Goal: Task Accomplishment & Management: Use online tool/utility

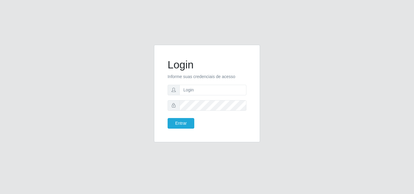
type input "ana@saullus"
click at [184, 127] on button "Entrar" at bounding box center [180, 123] width 27 height 11
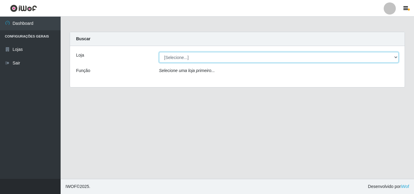
drag, startPoint x: 394, startPoint y: 56, endPoint x: 381, endPoint y: 61, distance: 13.5
click at [394, 56] on select "[Selecione...] Saullus Supermercados" at bounding box center [279, 57] width 240 height 11
select select "423"
click at [159, 52] on select "[Selecione...] Saullus Supermercados" at bounding box center [279, 57] width 240 height 11
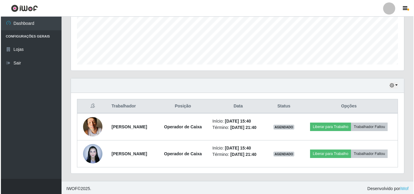
scroll to position [154, 0]
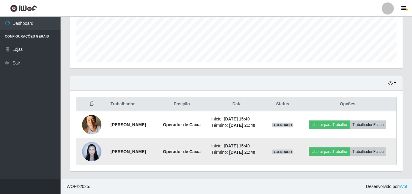
click at [93, 147] on img at bounding box center [91, 152] width 19 height 26
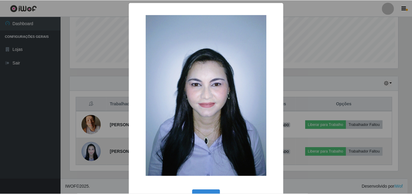
scroll to position [126, 330]
click at [93, 147] on div "× OK Cancel" at bounding box center [207, 97] width 414 height 194
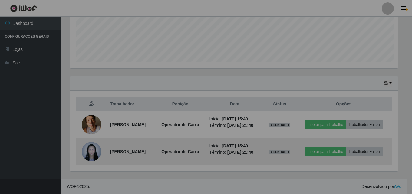
scroll to position [126, 333]
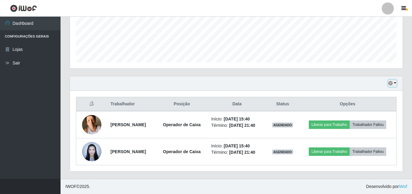
click at [394, 84] on button "button" at bounding box center [392, 83] width 8 height 7
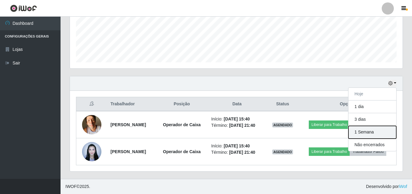
click at [360, 136] on button "1 Semana" at bounding box center [373, 132] width 48 height 13
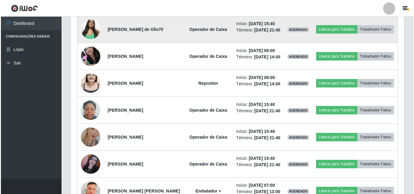
scroll to position [457, 0]
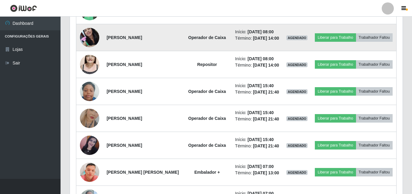
click at [91, 50] on img at bounding box center [89, 38] width 19 height 26
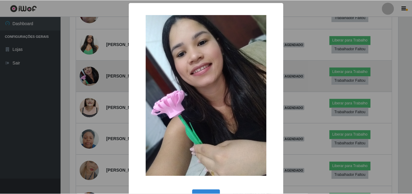
scroll to position [126, 330]
click at [91, 74] on div "× OK Cancel" at bounding box center [207, 97] width 414 height 194
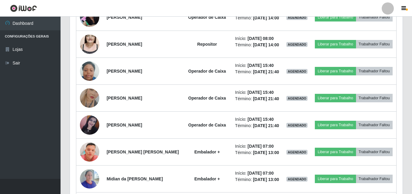
scroll to position [487, 0]
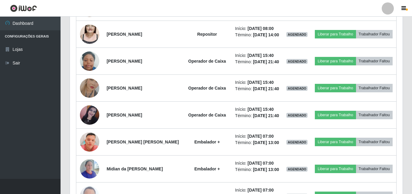
click at [90, 51] on img at bounding box center [89, 34] width 19 height 35
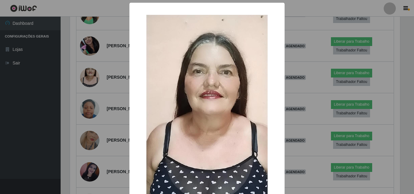
click at [90, 74] on div "× OK Cancel" at bounding box center [207, 97] width 414 height 194
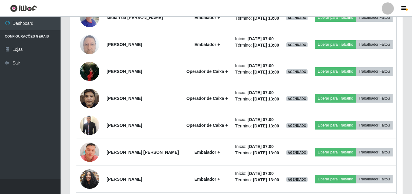
scroll to position [0, 0]
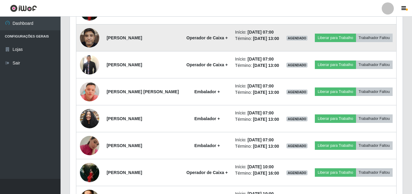
click at [93, 51] on img at bounding box center [89, 38] width 19 height 26
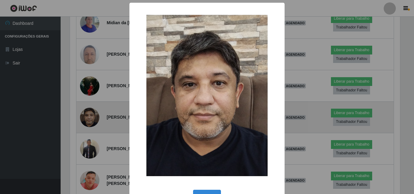
click at [92, 113] on div "× OK Cancel" at bounding box center [207, 97] width 414 height 194
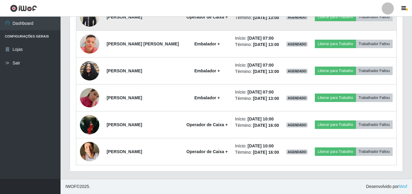
click at [91, 27] on img at bounding box center [89, 16] width 19 height 21
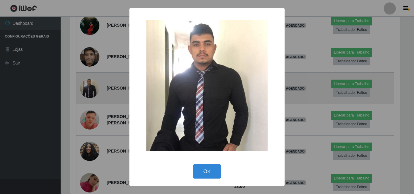
click at [91, 91] on div "× OK Cancel" at bounding box center [207, 97] width 414 height 194
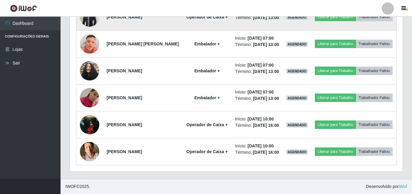
click at [91, 27] on img at bounding box center [89, 16] width 19 height 21
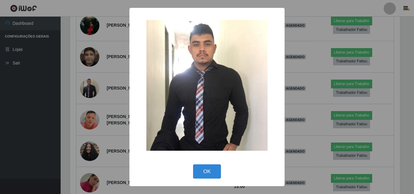
click at [194, 53] on img at bounding box center [206, 85] width 121 height 131
click at [195, 64] on img at bounding box center [206, 85] width 121 height 131
click at [208, 168] on button "OK" at bounding box center [207, 171] width 28 height 14
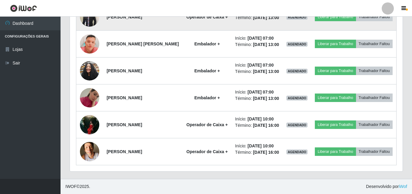
click at [94, 27] on img at bounding box center [89, 16] width 19 height 21
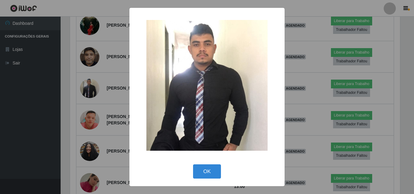
click at [90, 95] on div "× OK Cancel" at bounding box center [207, 97] width 414 height 194
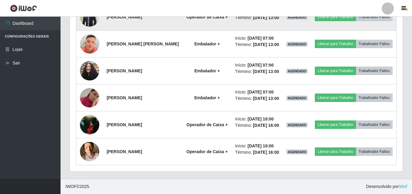
click at [98, 27] on img at bounding box center [89, 16] width 19 height 21
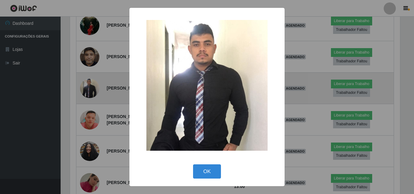
click at [98, 91] on div "× OK Cancel" at bounding box center [207, 97] width 414 height 194
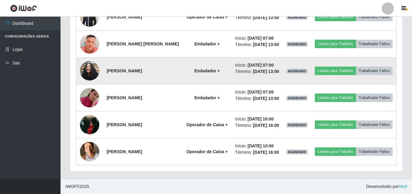
click at [94, 84] on img at bounding box center [89, 71] width 19 height 26
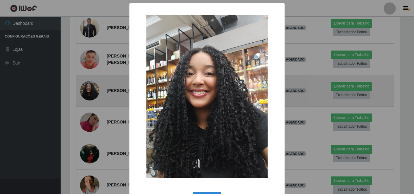
click at [94, 96] on div "× OK Cancel" at bounding box center [207, 97] width 414 height 194
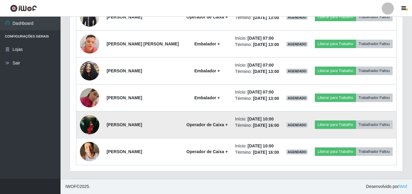
click at [84, 120] on img at bounding box center [89, 125] width 19 height 26
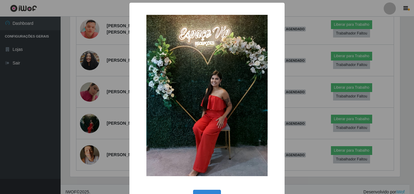
click at [84, 121] on div "× OK Cancel" at bounding box center [207, 97] width 414 height 194
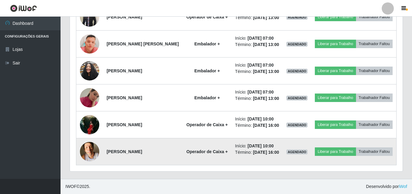
click at [94, 157] on img at bounding box center [89, 152] width 19 height 26
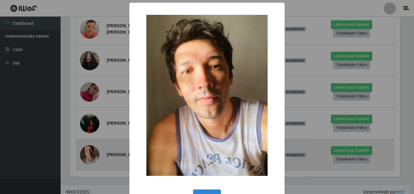
click at [94, 157] on div "× OK Cancel" at bounding box center [207, 97] width 414 height 194
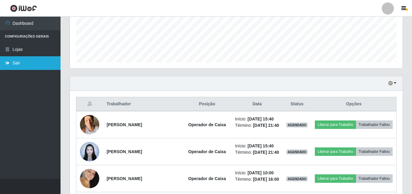
click at [25, 67] on link "Sair" at bounding box center [30, 63] width 61 height 14
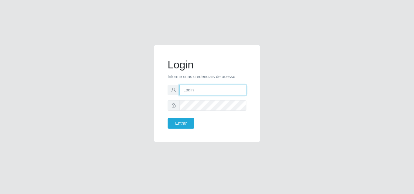
click at [215, 94] on input "text" at bounding box center [212, 90] width 67 height 11
type input "ana@saullus"
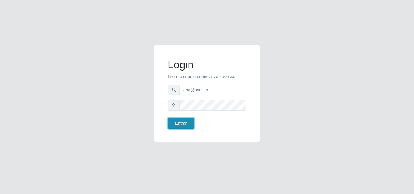
click at [190, 123] on button "Entrar" at bounding box center [180, 123] width 27 height 11
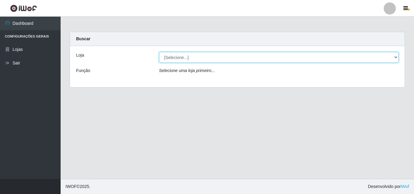
click at [396, 60] on select "[Selecione...] Saullus Supermercados" at bounding box center [279, 57] width 240 height 11
select select "423"
click at [159, 52] on select "[Selecione...] Saullus Supermercados" at bounding box center [279, 57] width 240 height 11
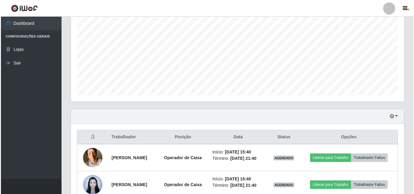
scroll to position [154, 0]
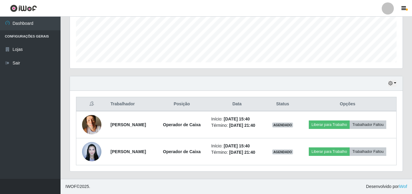
click at [0, 73] on ul "Dashboard Configurações Gerais Lojas Sair" at bounding box center [30, 98] width 61 height 162
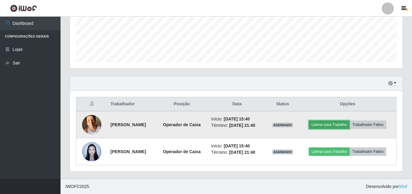
click at [350, 127] on button "Liberar para Trabalho" at bounding box center [329, 125] width 41 height 8
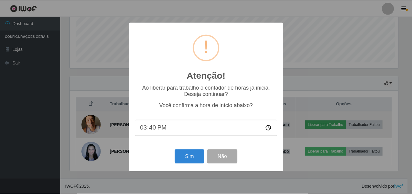
scroll to position [126, 330]
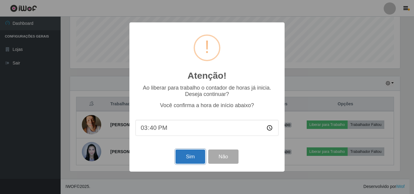
click at [199, 161] on button "Sim" at bounding box center [189, 157] width 29 height 14
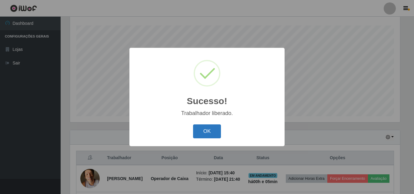
click at [212, 132] on button "OK" at bounding box center [207, 131] width 28 height 14
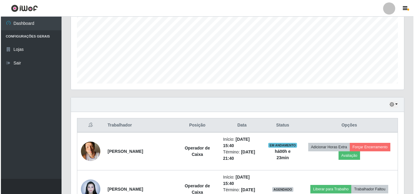
scroll to position [194, 0]
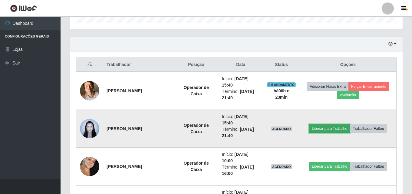
click at [335, 132] on button "Liberar para Trabalho" at bounding box center [329, 128] width 41 height 8
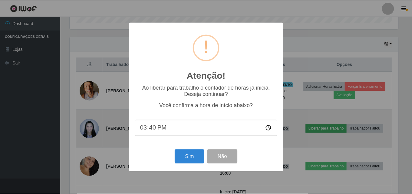
scroll to position [126, 330]
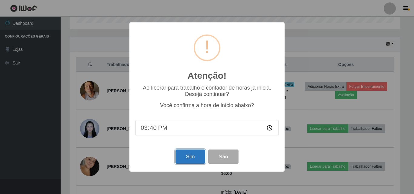
click at [187, 158] on button "Sim" at bounding box center [189, 157] width 29 height 14
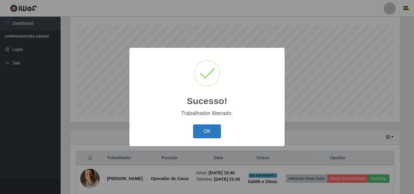
click at [215, 129] on button "OK" at bounding box center [207, 131] width 28 height 14
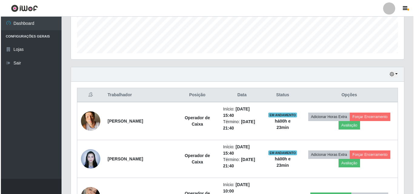
scroll to position [0, 0]
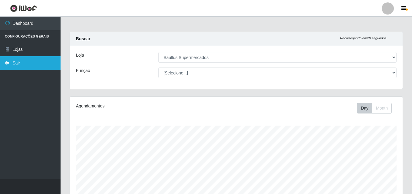
click at [21, 60] on link "Sair" at bounding box center [30, 63] width 61 height 14
